Goal: Information Seeking & Learning: Learn about a topic

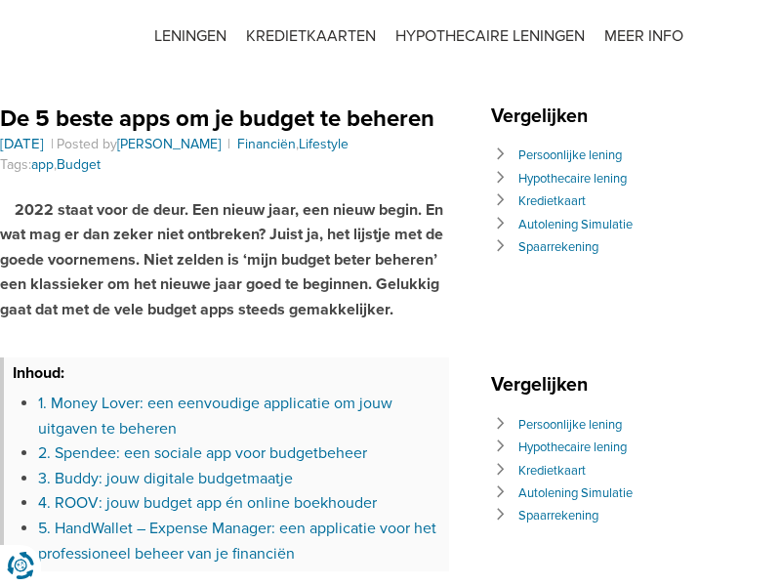
scroll to position [604, 0]
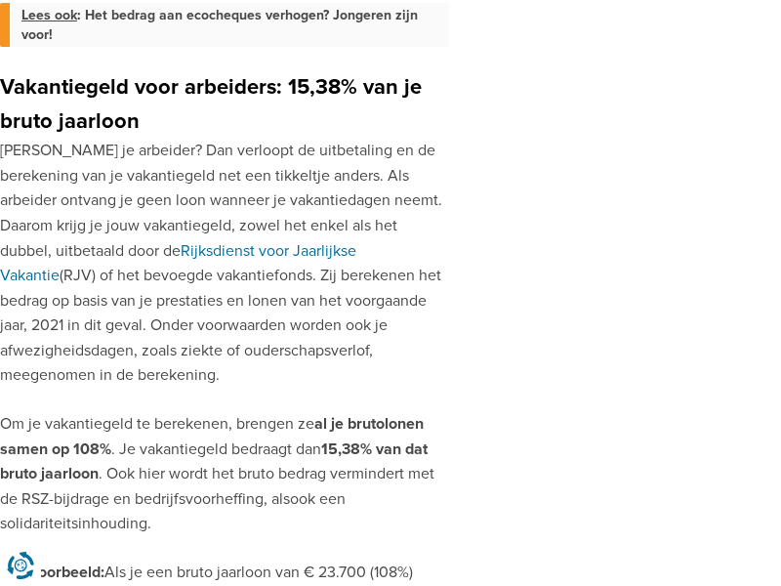
scroll to position [1722, 0]
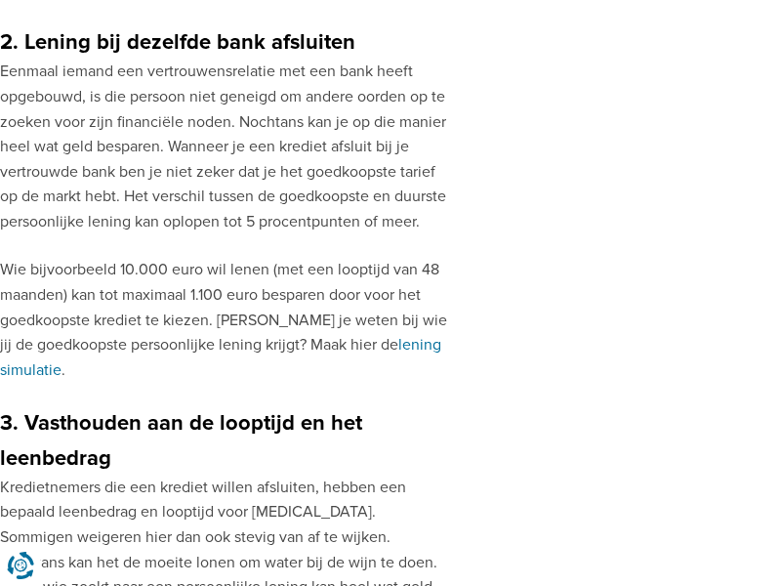
scroll to position [1557, 0]
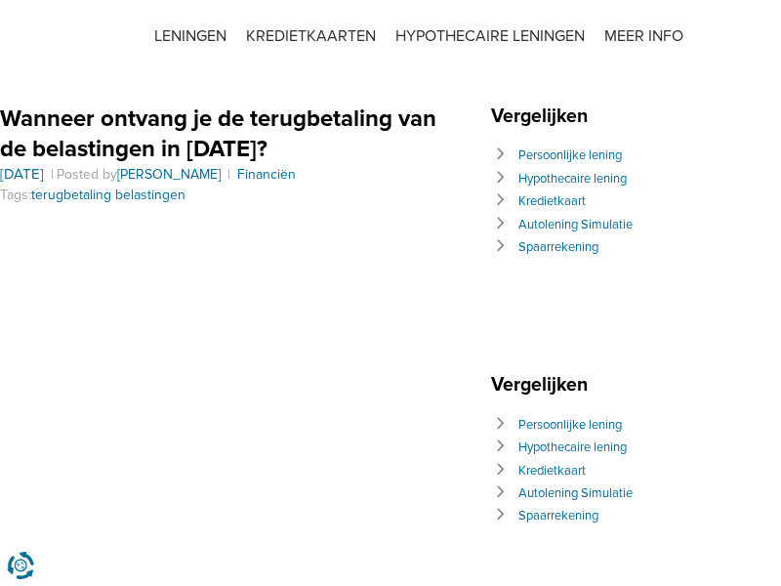
scroll to position [1049, 0]
